Goal: Answer question/provide support: Share knowledge or assist other users

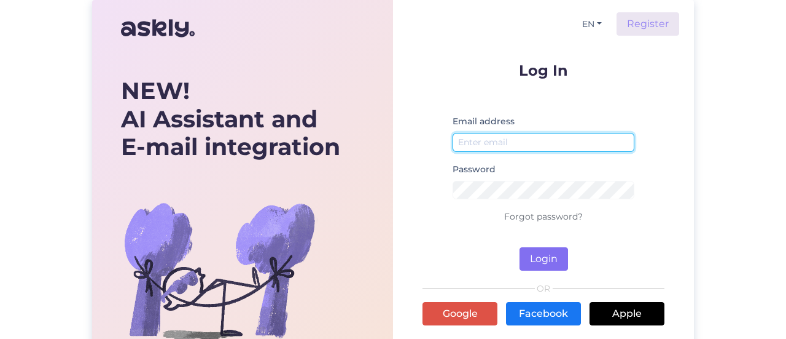
type input "[EMAIL_ADDRESS][DOMAIN_NAME]"
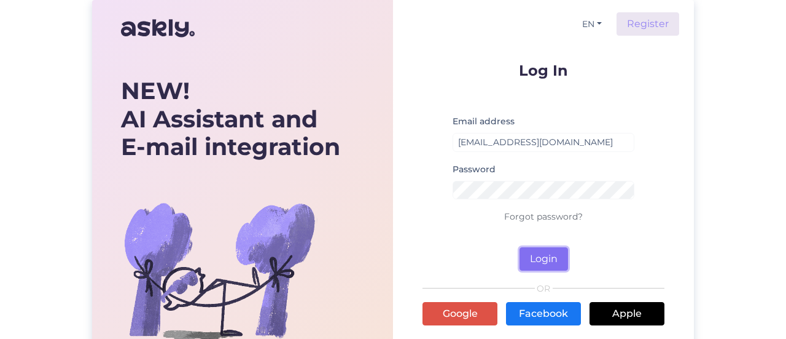
click at [531, 248] on button "Login" at bounding box center [544, 258] width 49 height 23
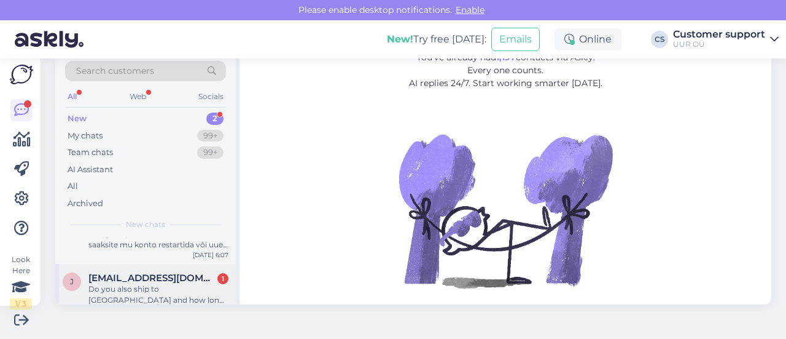
scroll to position [42, 0]
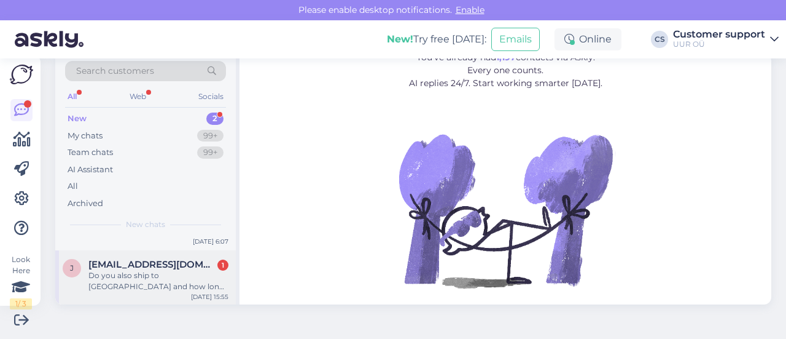
click at [162, 287] on div "Do you also ship to [GEOGRAPHIC_DATA] and how long is the delivery time?" at bounding box center [158, 281] width 140 height 22
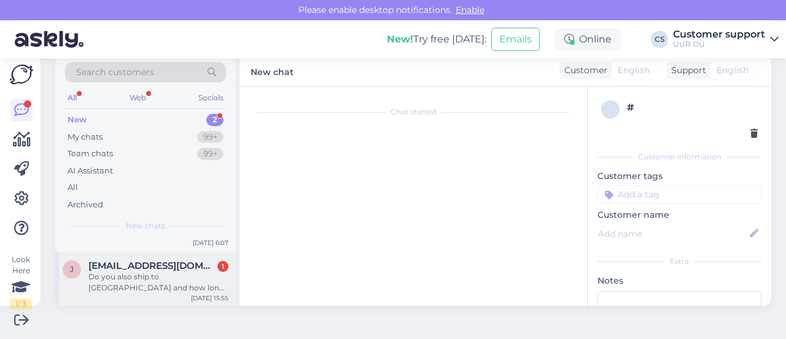
scroll to position [26, 0]
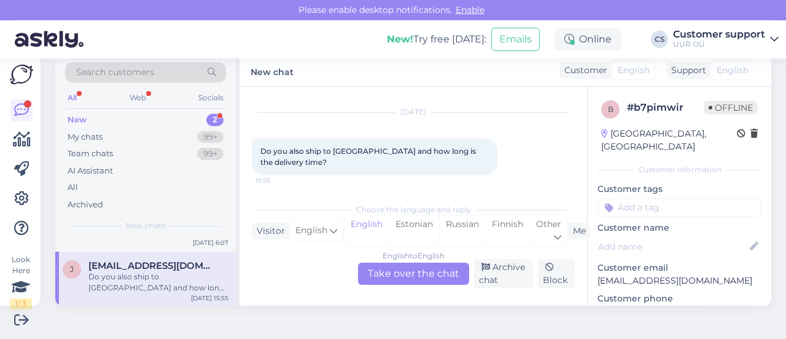
click at [420, 272] on div "English to English Take over the chat" at bounding box center [413, 273] width 111 height 22
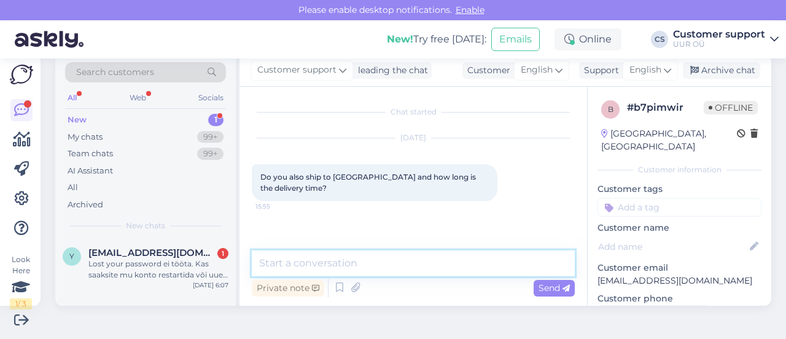
click at [352, 260] on textarea at bounding box center [413, 263] width 323 height 26
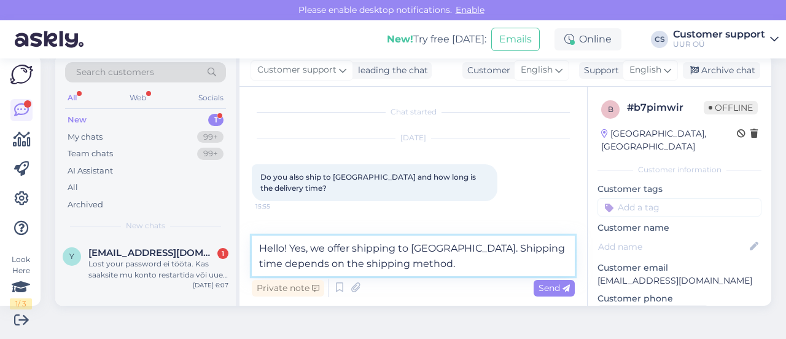
paste textarea "Standard Post (4-8 days)"
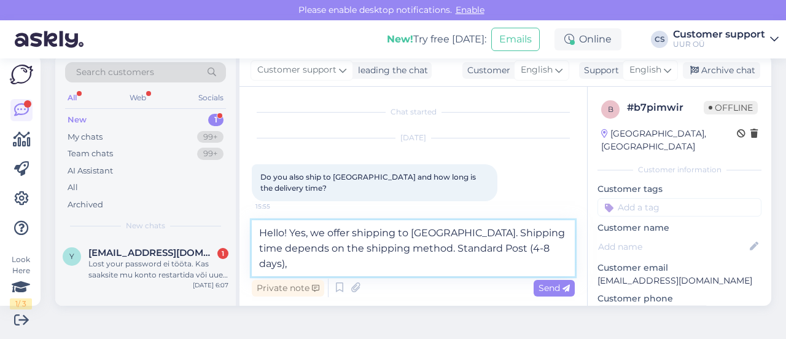
paste textarea "Standard Courier (4-7 days)"
paste textarea "DPD Courier (2-5 days)"
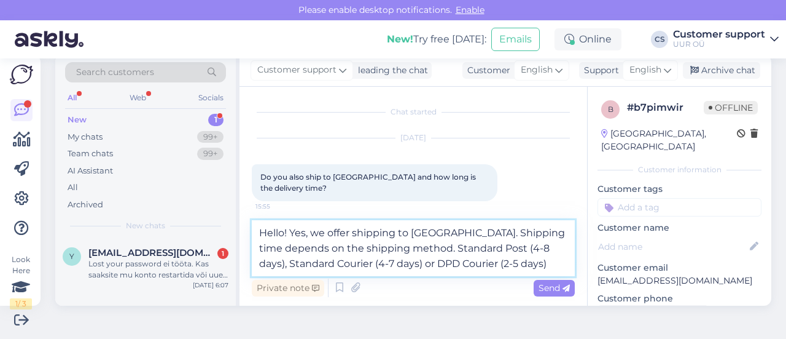
click at [431, 248] on textarea "Hello! Yes, we offer shipping to [GEOGRAPHIC_DATA]. Shipping time depends on th…" at bounding box center [413, 248] width 323 height 56
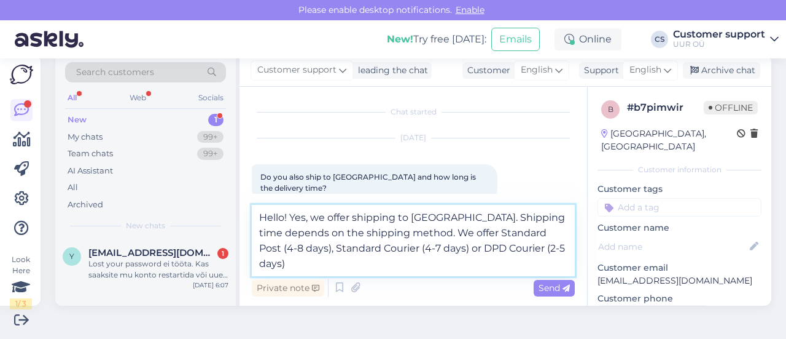
click at [353, 264] on textarea "Hello! Yes, we offer shipping to [GEOGRAPHIC_DATA]. Shipping time depends on th…" at bounding box center [413, 240] width 323 height 71
type textarea "Hello! Yes, we offer shipping to [GEOGRAPHIC_DATA]. Shipping time depends on th…"
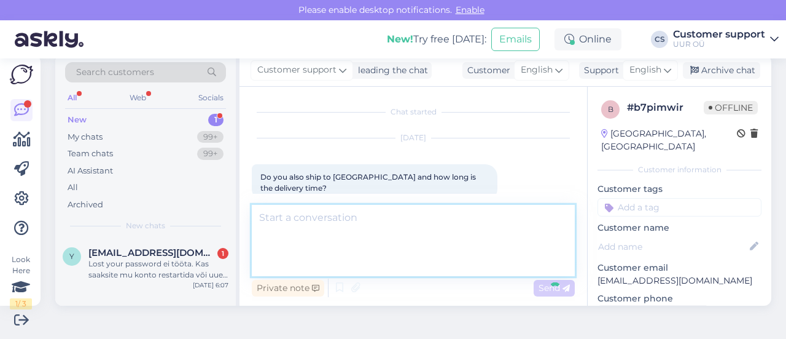
scroll to position [87, 0]
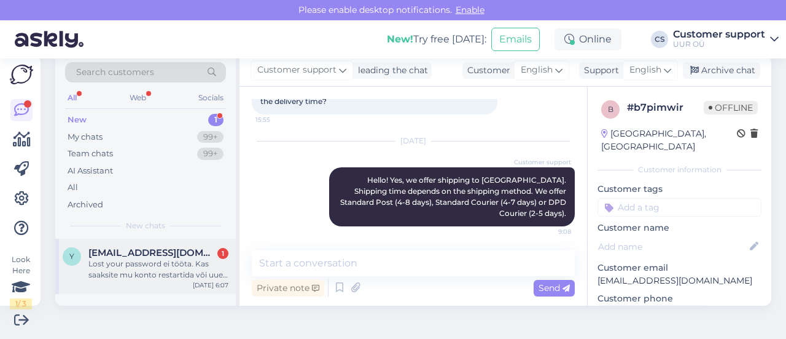
click at [144, 259] on div "Lost your password ei tööta. Kas saaksite mu konto restartida või uue parooli s…" at bounding box center [158, 269] width 140 height 22
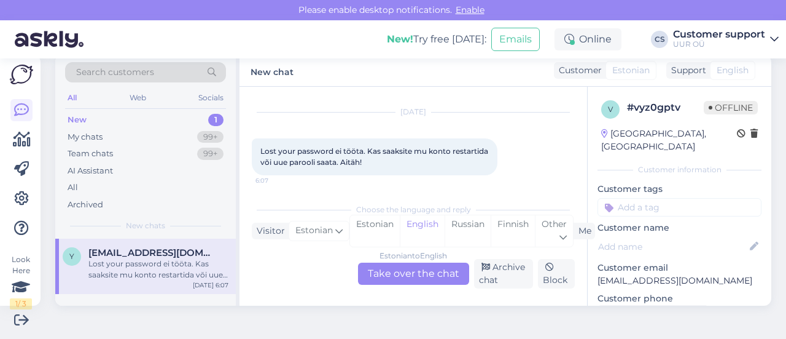
click at [398, 282] on div "Estonian to English Take over the chat" at bounding box center [413, 273] width 111 height 22
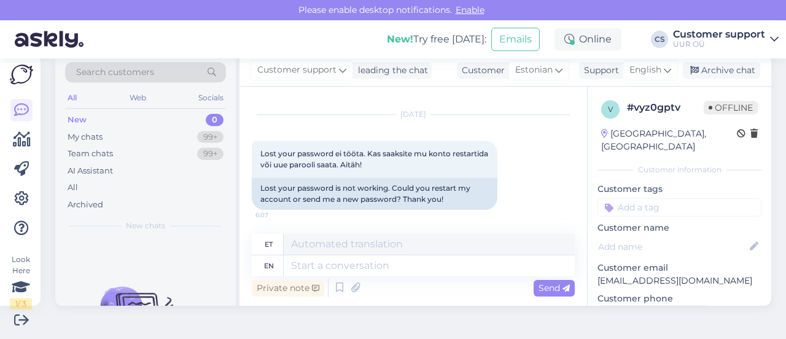
click at [394, 276] on div "Private note Send" at bounding box center [413, 287] width 323 height 23
click at [380, 250] on textarea at bounding box center [429, 243] width 291 height 21
click at [329, 243] on textarea at bounding box center [429, 243] width 291 height 21
click at [640, 73] on span "English" at bounding box center [646, 70] width 32 height 14
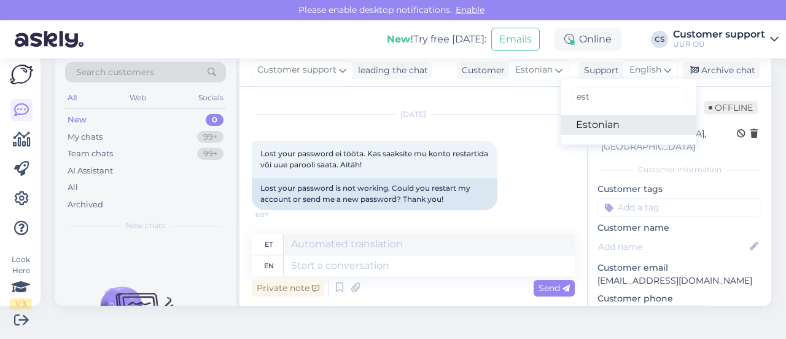
type input "est"
click at [600, 130] on link "Estonian" at bounding box center [629, 125] width 135 height 20
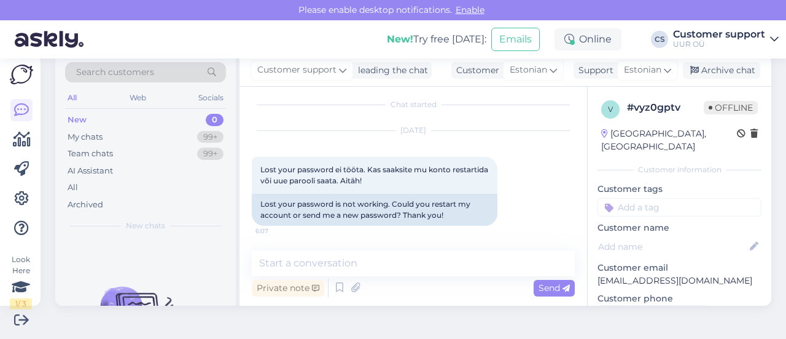
scroll to position [7, 0]
click at [358, 262] on textarea at bounding box center [413, 263] width 323 height 26
click at [366, 256] on textarea at bounding box center [413, 263] width 323 height 26
click at [377, 259] on textarea at bounding box center [413, 263] width 323 height 26
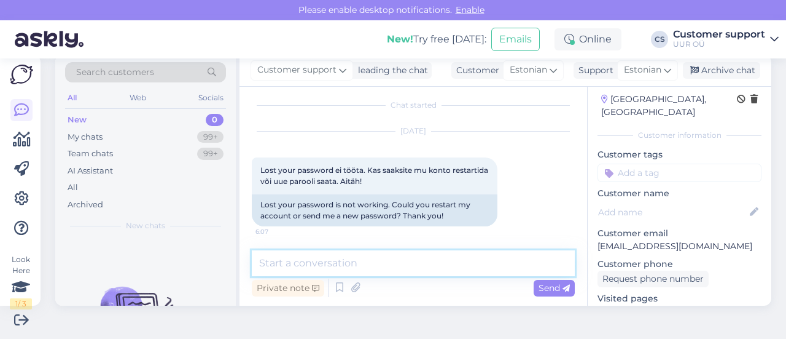
scroll to position [61, 0]
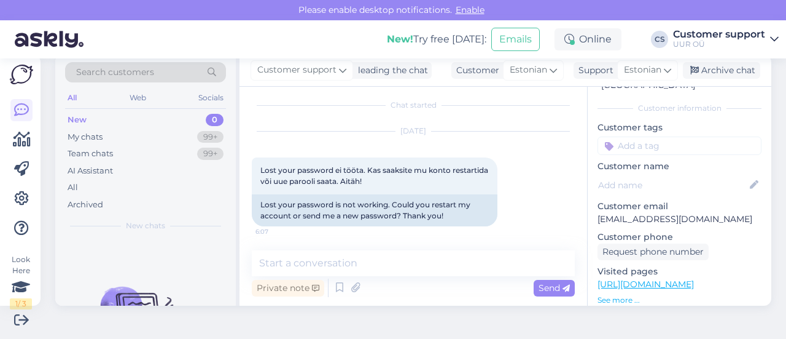
click at [622, 213] on p "[EMAIL_ADDRESS][DOMAIN_NAME]" at bounding box center [680, 219] width 164 height 13
click at [619, 213] on p "[EMAIL_ADDRESS][DOMAIN_NAME]" at bounding box center [680, 219] width 164 height 13
copy p "[EMAIL_ADDRESS][DOMAIN_NAME]"
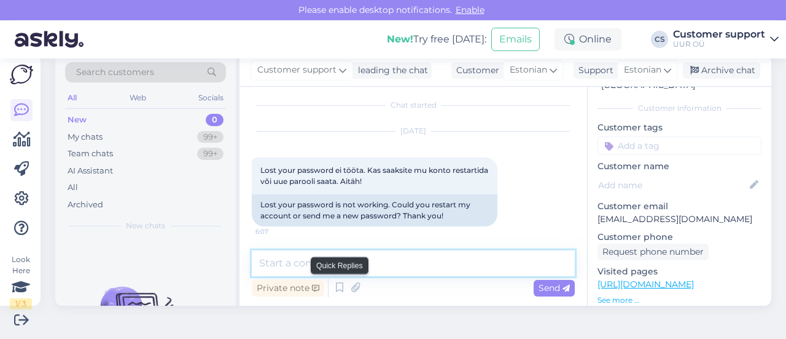
click at [330, 270] on textarea at bounding box center [413, 263] width 323 height 26
paste textarea "rU$U&TSe@OT&lkIu7GwJgJ4R"
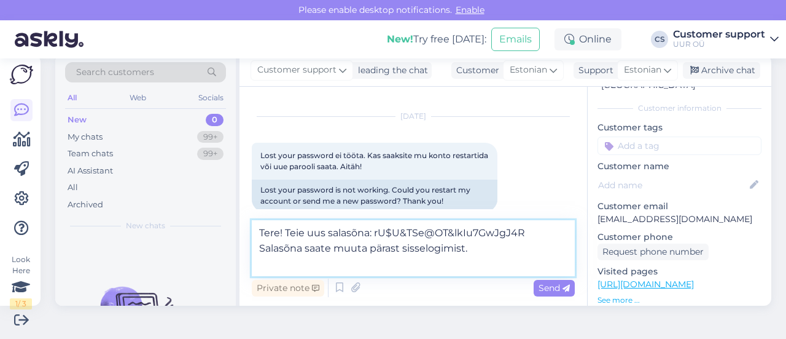
scroll to position [26, 0]
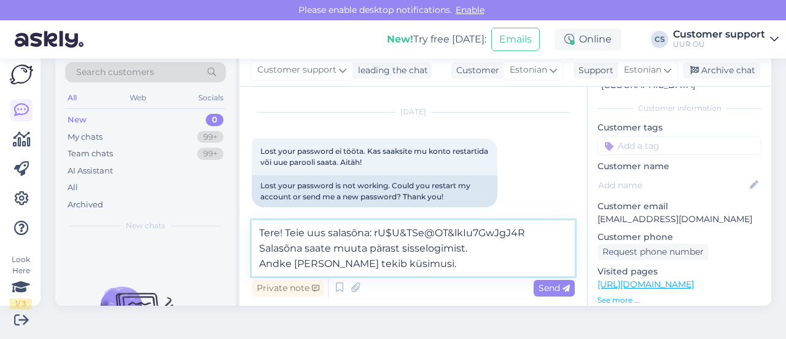
type textarea "Tere! Teie uus salasõna: rU$U&TSe@OT&lkIu7GwJgJ4R Salasõna saate muuta pärast s…"
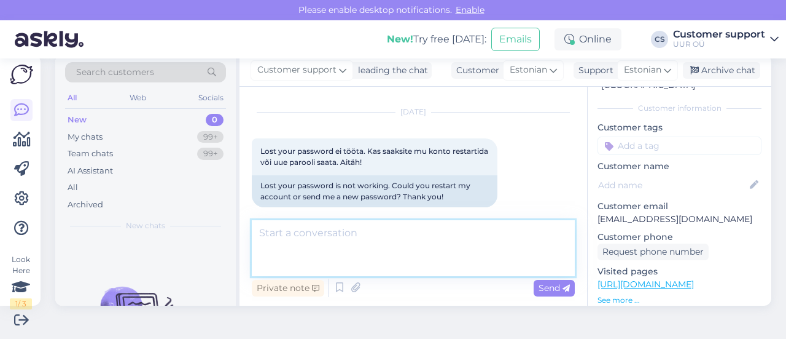
scroll to position [82, 0]
